Goal: Use online tool/utility: Utilize a website feature to perform a specific function

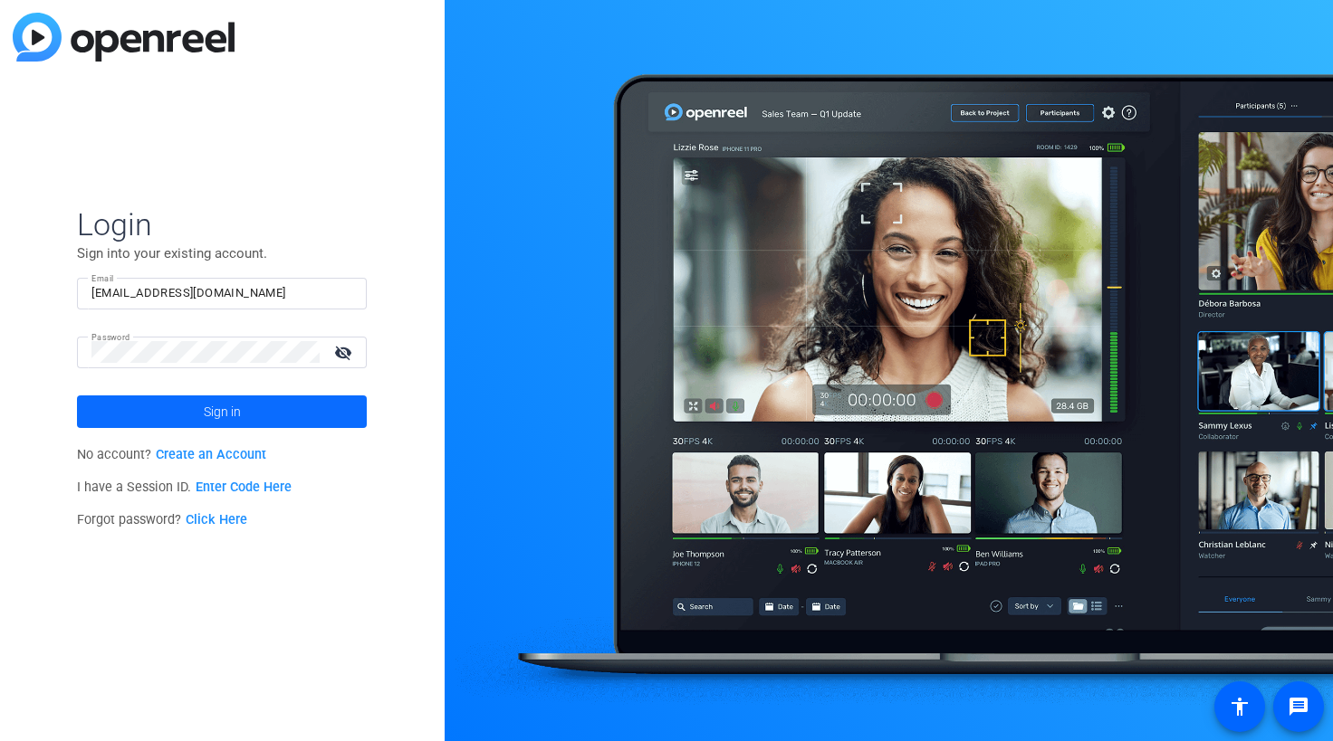
click at [242, 407] on span at bounding box center [222, 411] width 290 height 43
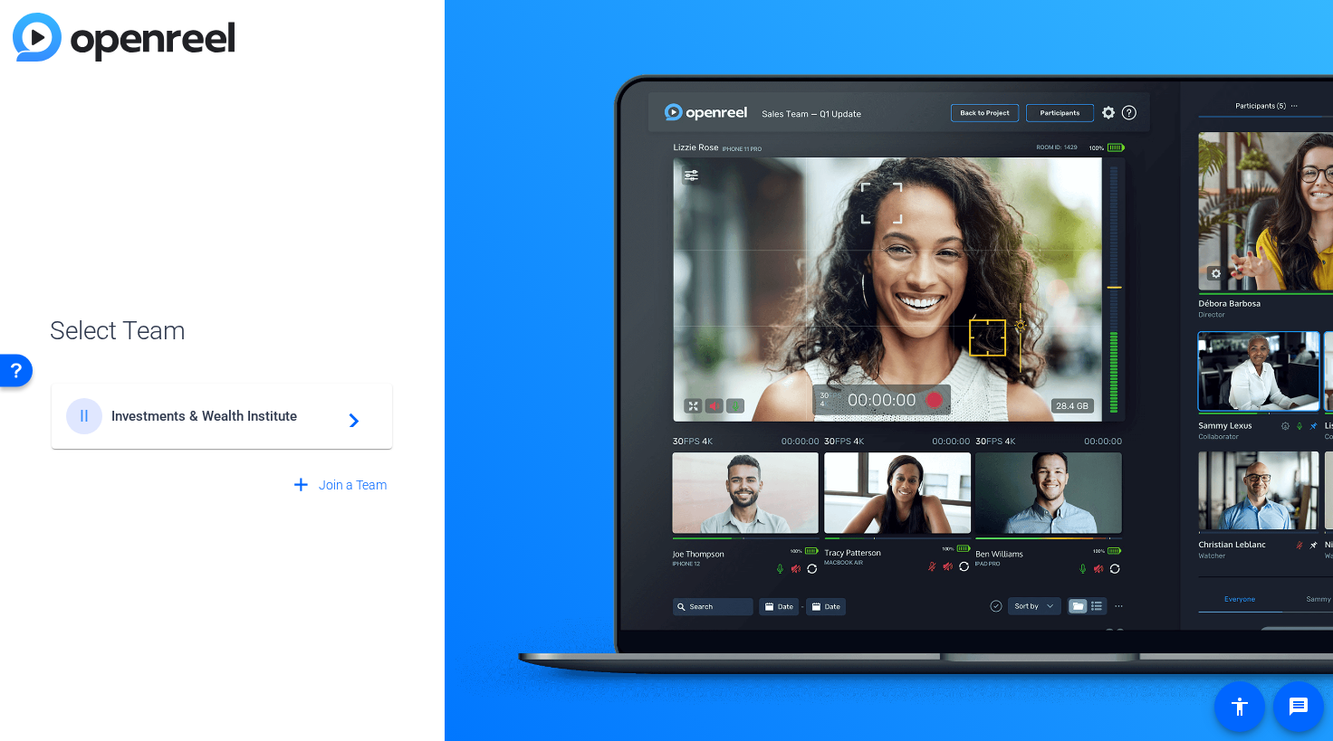
click at [270, 422] on span "Investments & Wealth Institute" at bounding box center [224, 416] width 226 height 16
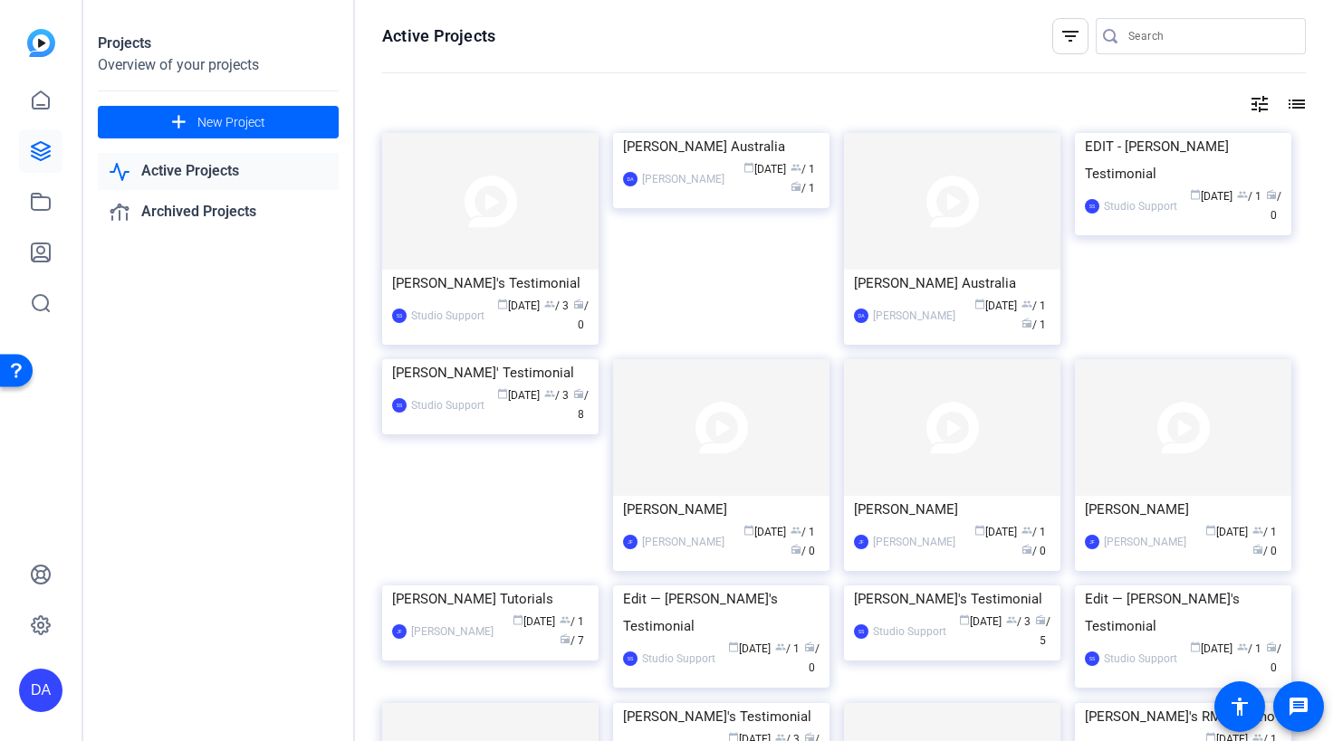
click at [445, 308] on div "Studio Support" at bounding box center [447, 316] width 73 height 18
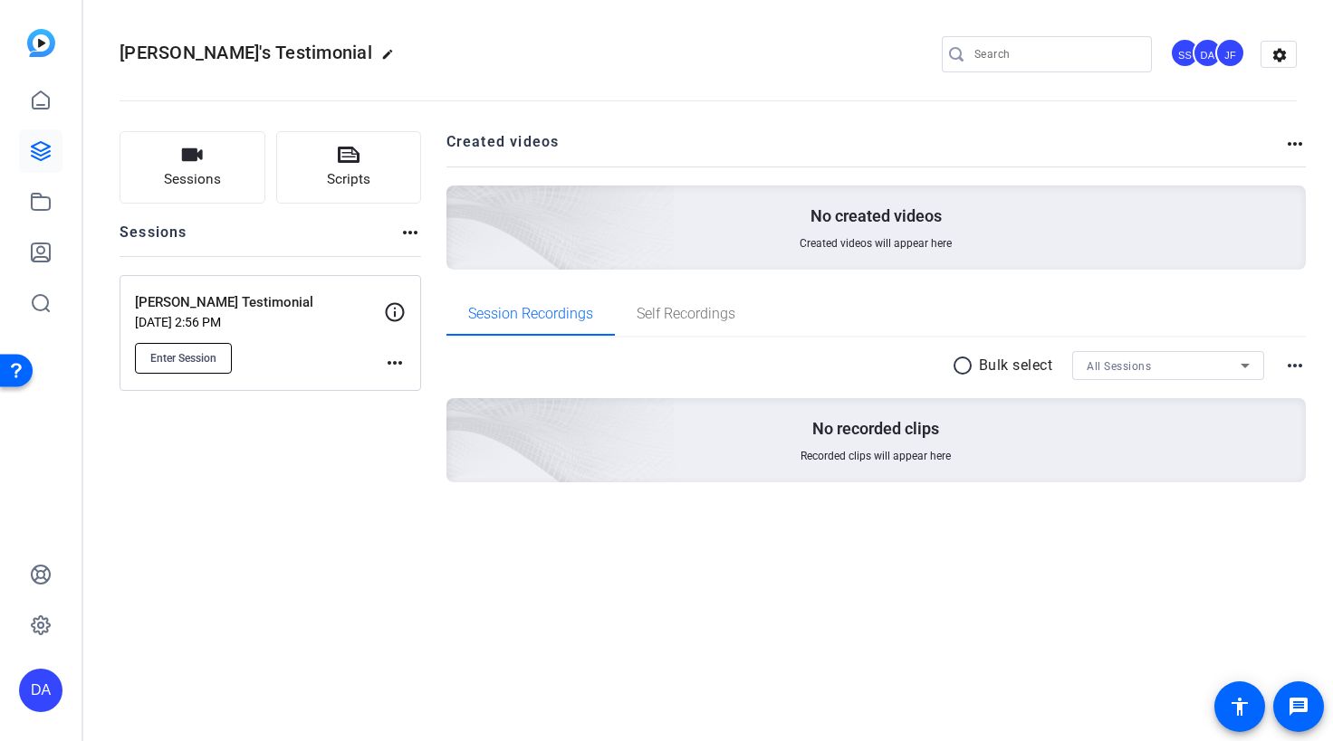
click at [178, 368] on button "Enter Session" at bounding box center [183, 358] width 97 height 31
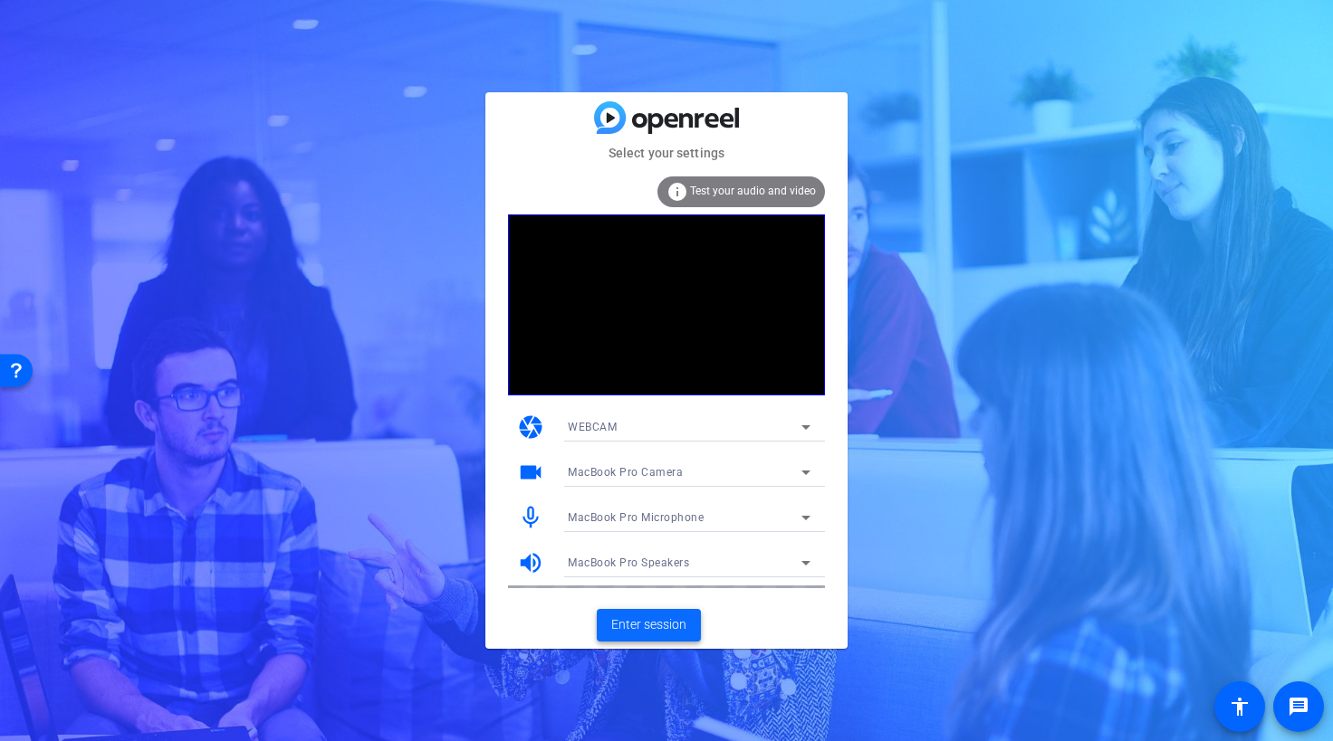
click at [681, 636] on span at bounding box center [649, 625] width 104 height 43
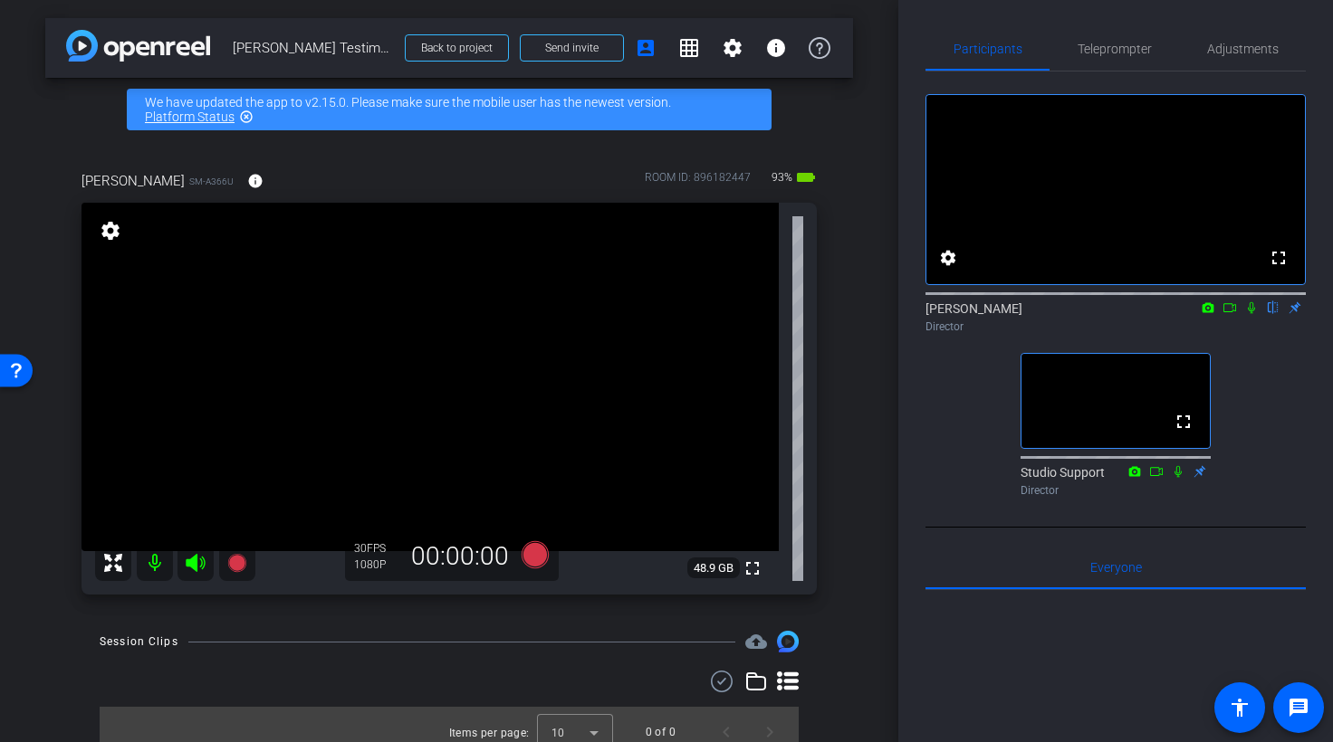
type input "Default title 2419"
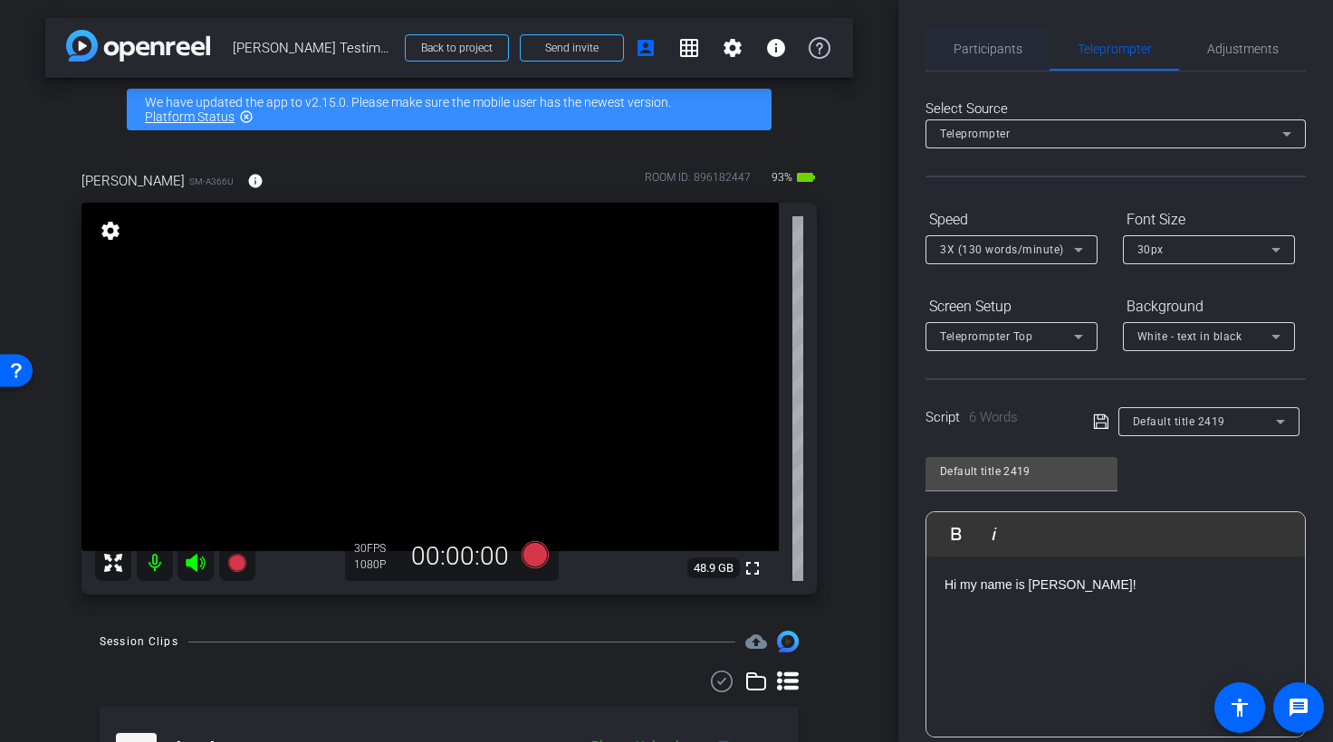
click at [995, 60] on span "Participants" at bounding box center [987, 48] width 69 height 43
